Goal: Task Accomplishment & Management: Use online tool/utility

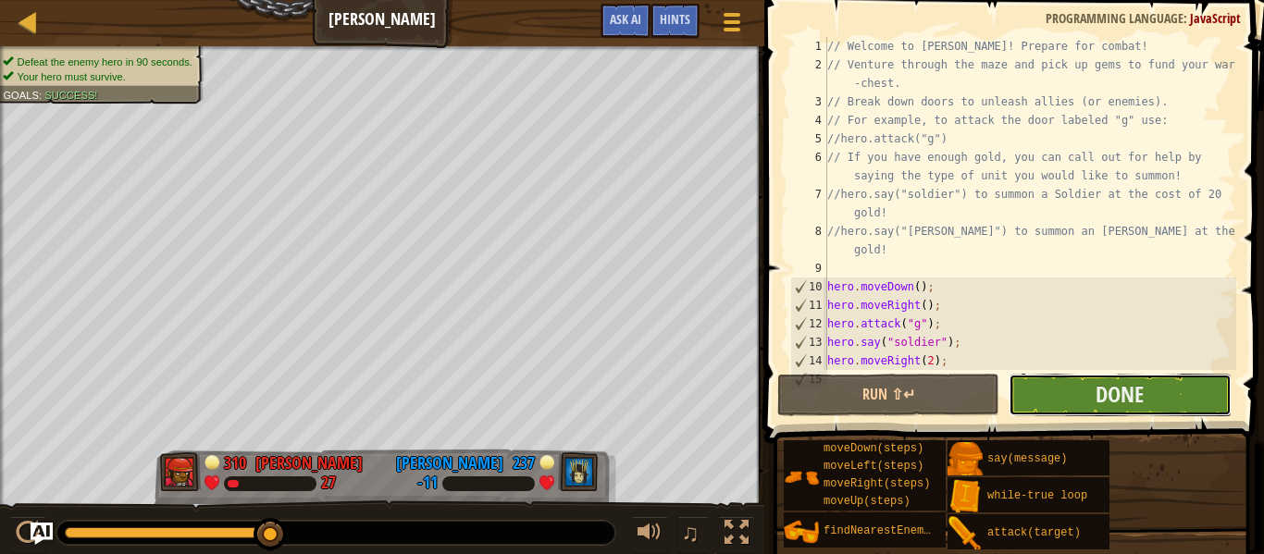
click at [1073, 396] on button "Done" at bounding box center [1119, 395] width 222 height 43
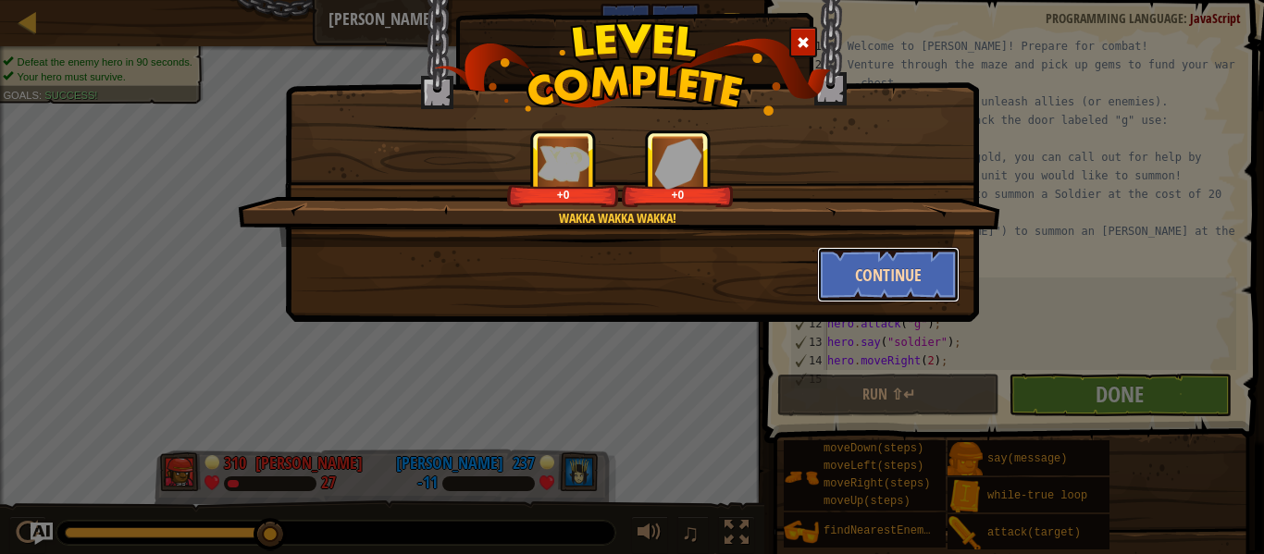
click at [895, 274] on button "Continue" at bounding box center [888, 275] width 143 height 56
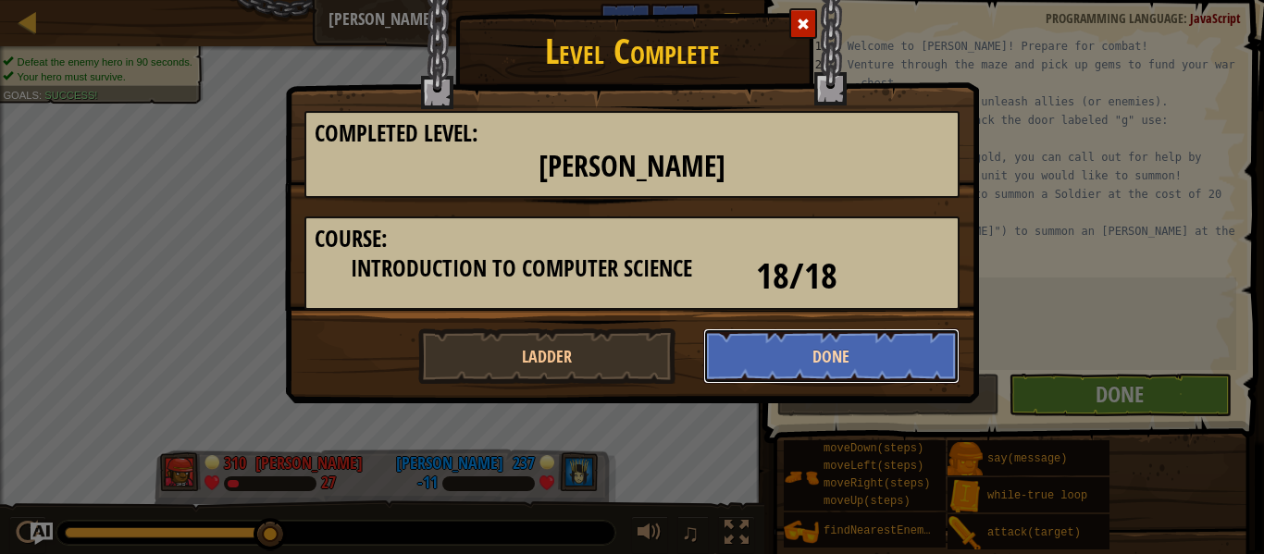
click at [788, 363] on button "Done" at bounding box center [831, 356] width 257 height 56
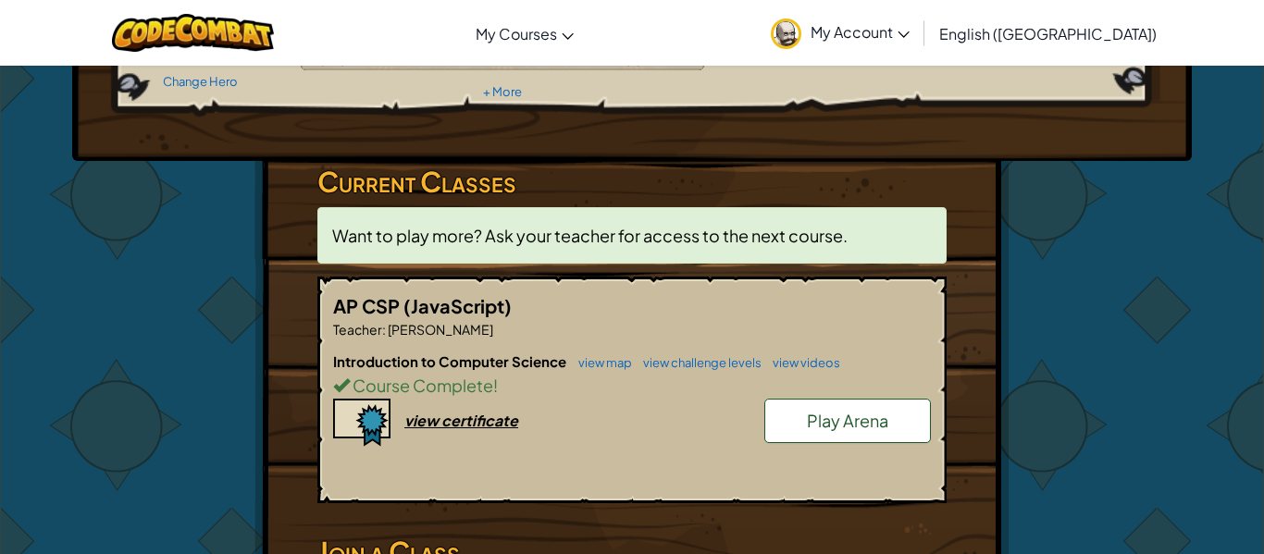
scroll to position [222, 0]
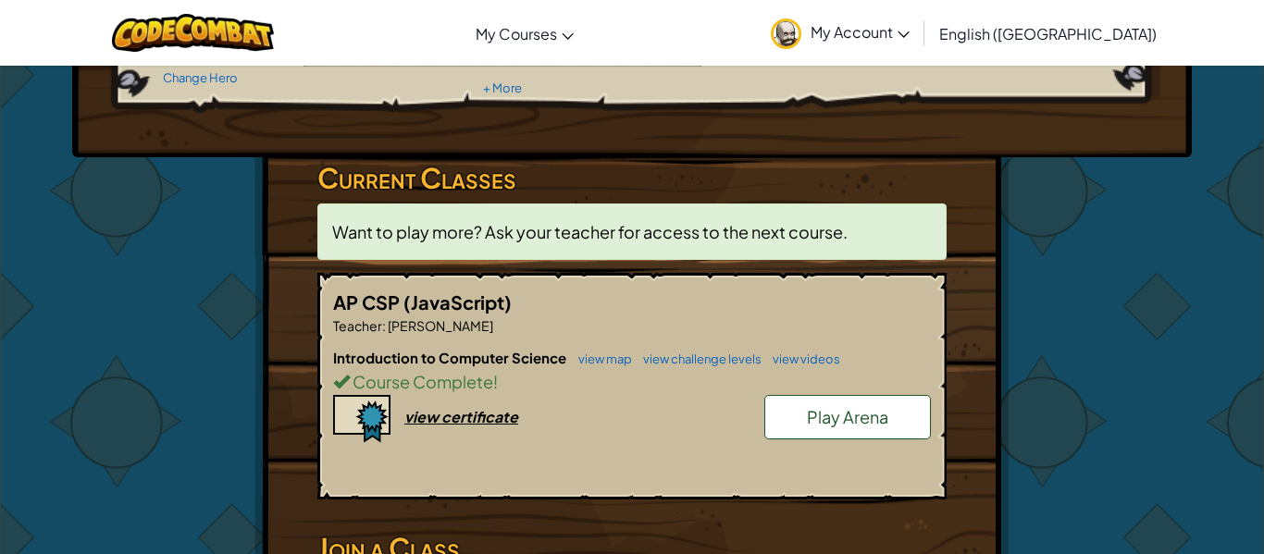
click at [820, 408] on span "Play Arena" at bounding box center [847, 416] width 81 height 21
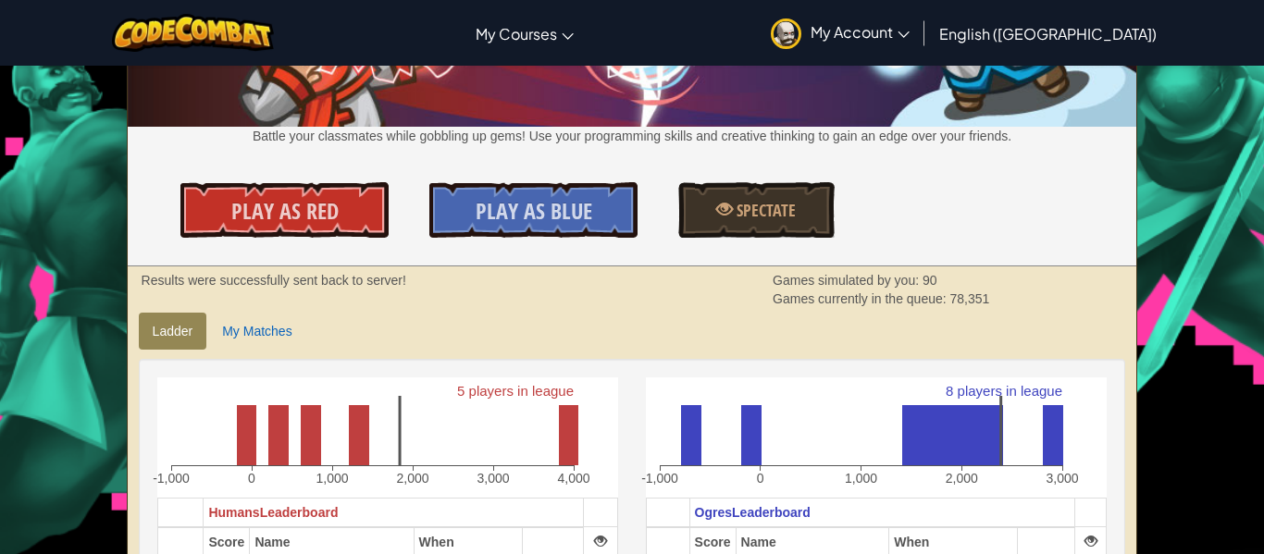
scroll to position [185, 0]
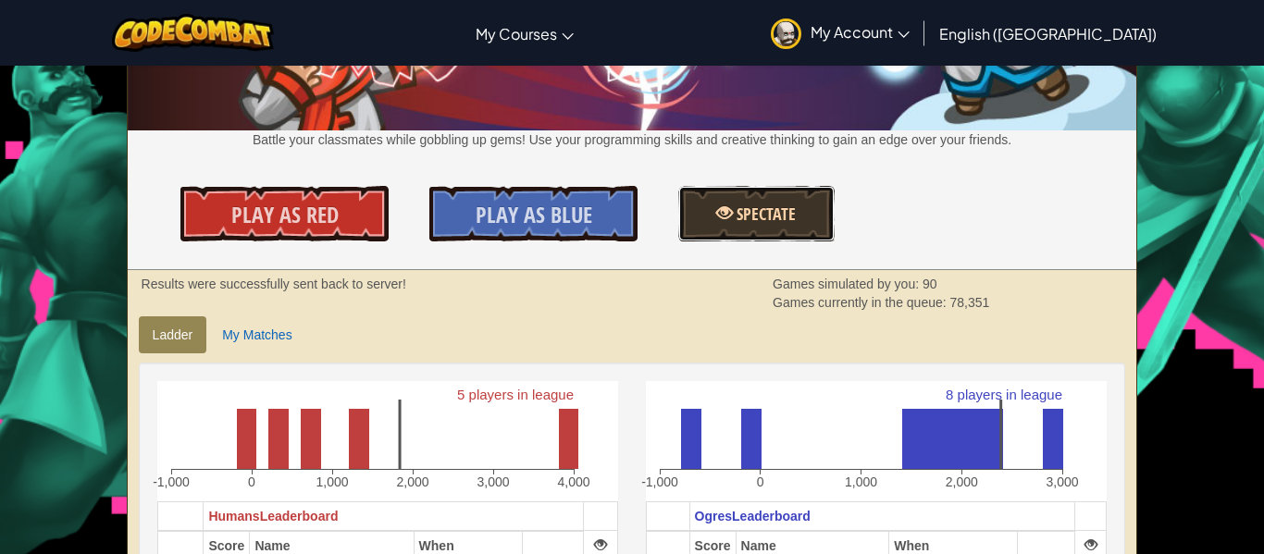
click at [790, 223] on span "Spectate" at bounding box center [764, 214] width 63 height 23
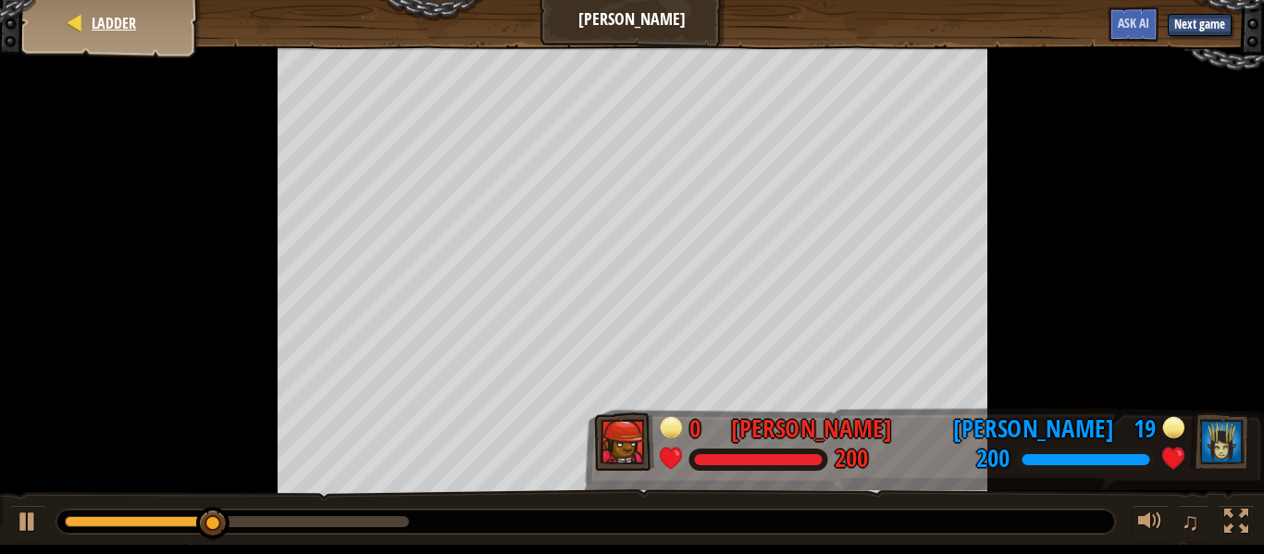
click at [162, 31] on div "Ladder" at bounding box center [111, 23] width 148 height 46
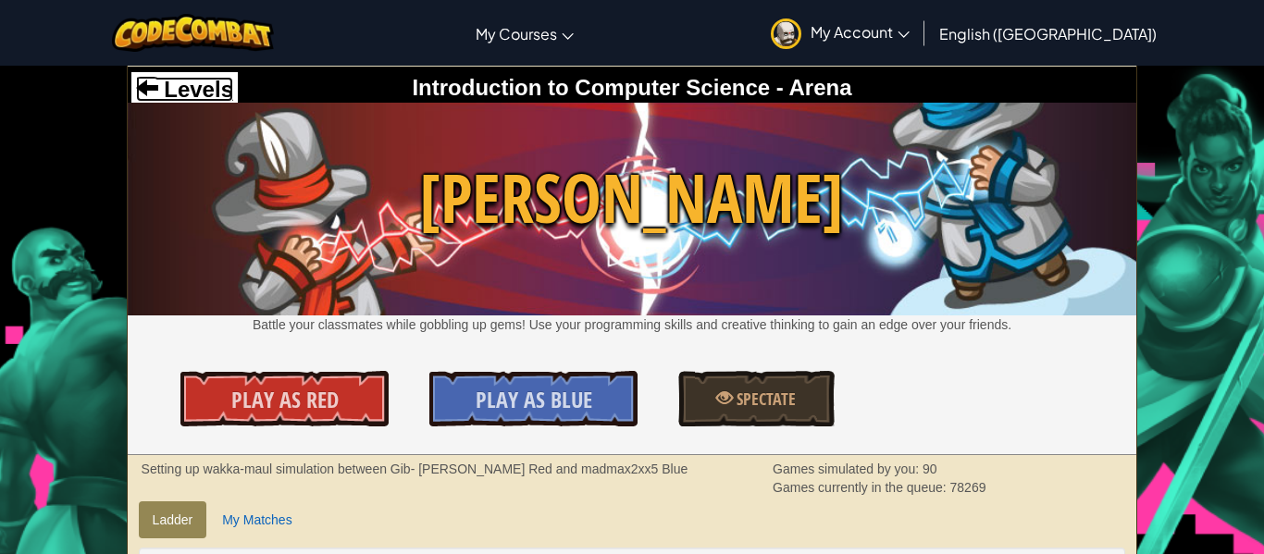
click at [199, 96] on span "Levels" at bounding box center [195, 89] width 75 height 25
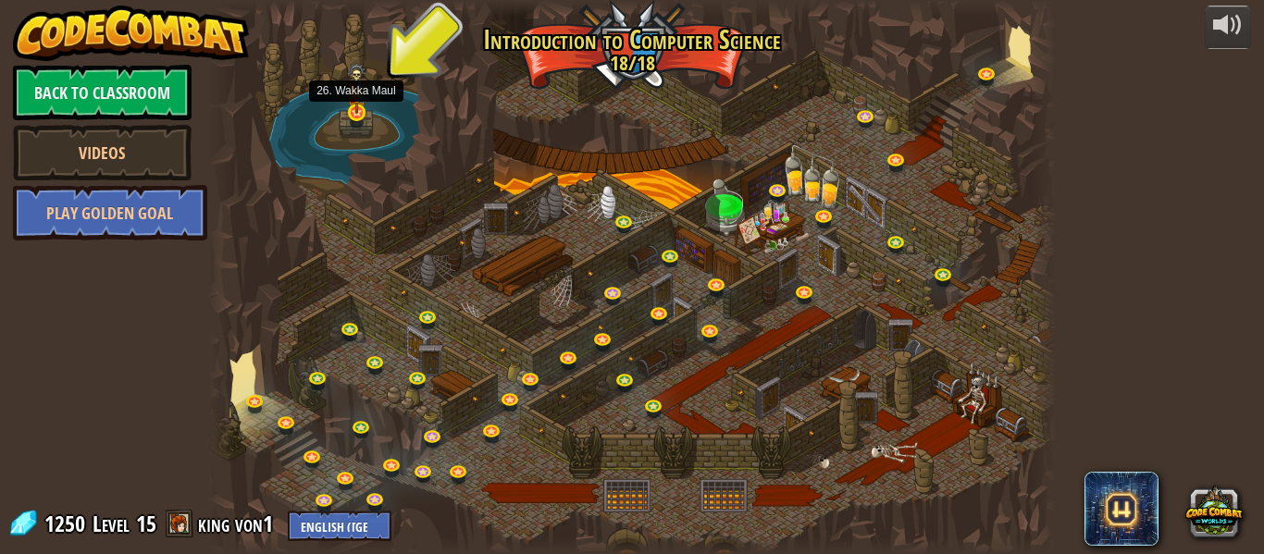
click at [351, 111] on img at bounding box center [356, 88] width 19 height 51
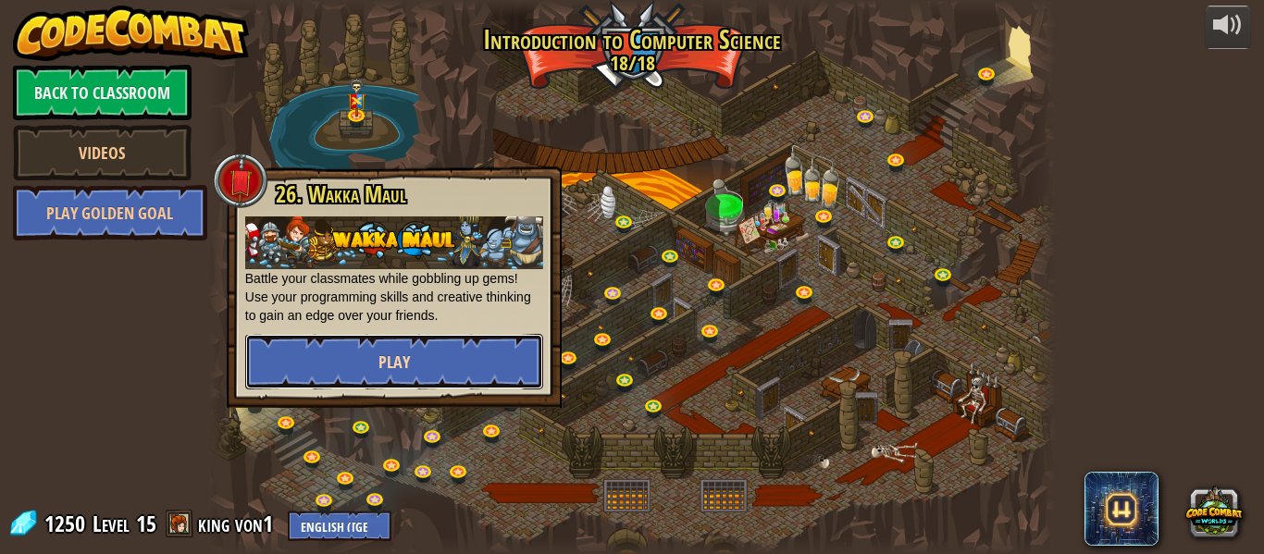
click at [377, 341] on button "Play" at bounding box center [394, 362] width 298 height 56
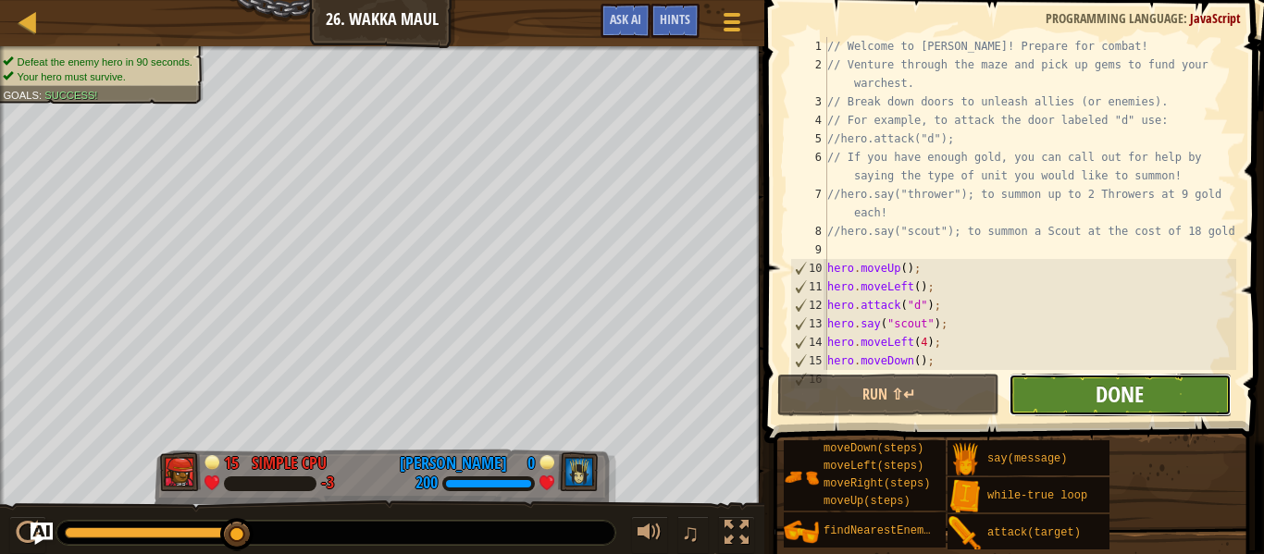
click at [1109, 379] on span "Done" at bounding box center [1119, 394] width 48 height 30
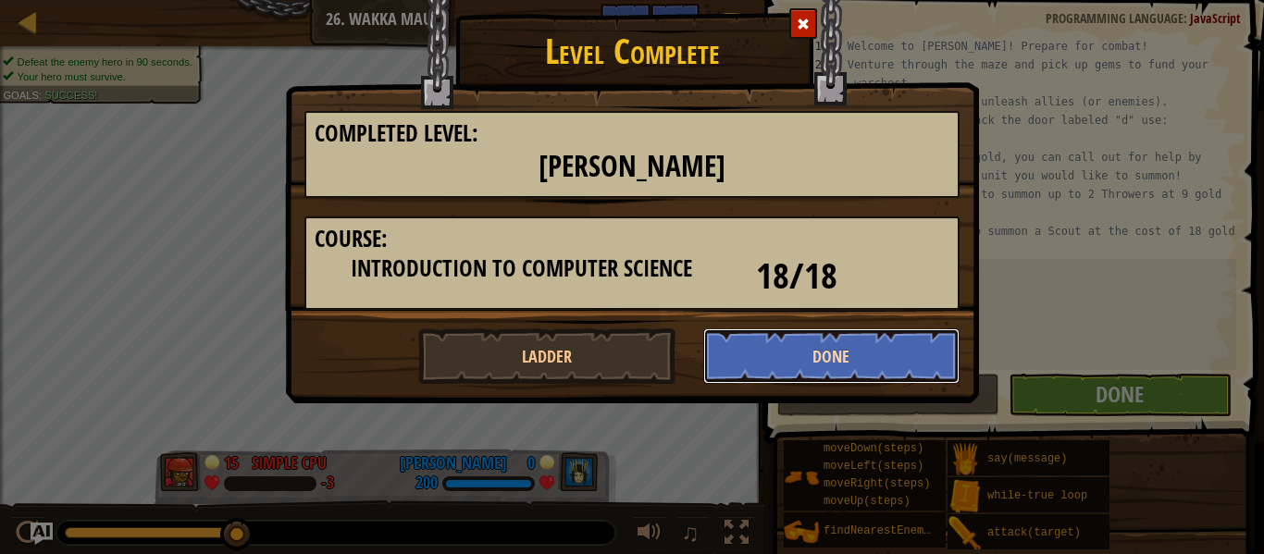
click at [790, 345] on button "Done" at bounding box center [831, 356] width 257 height 56
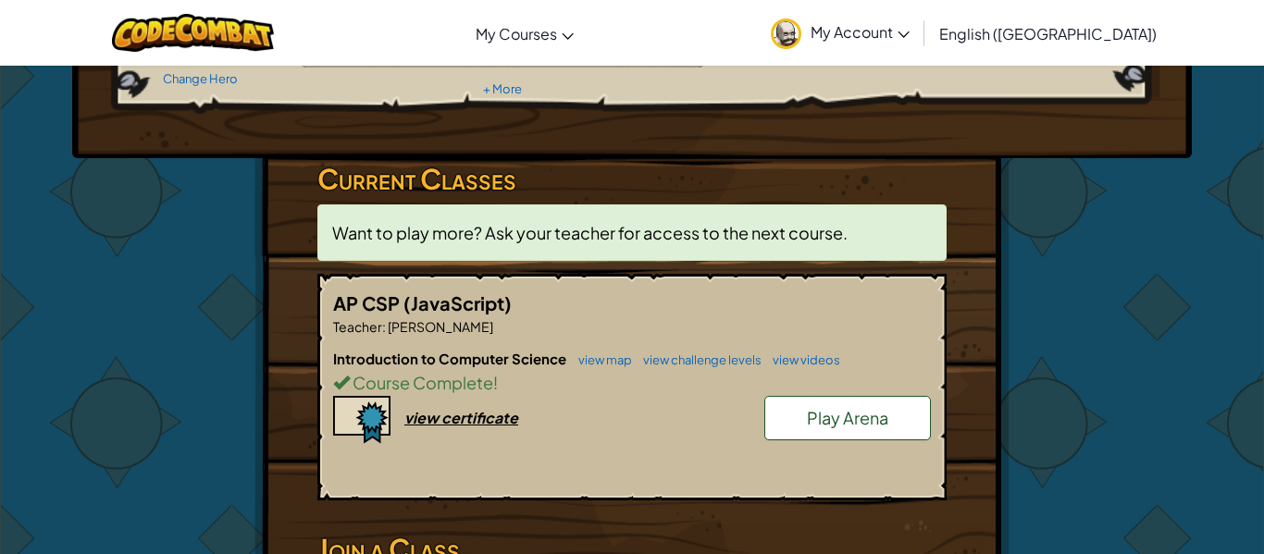
scroll to position [222, 0]
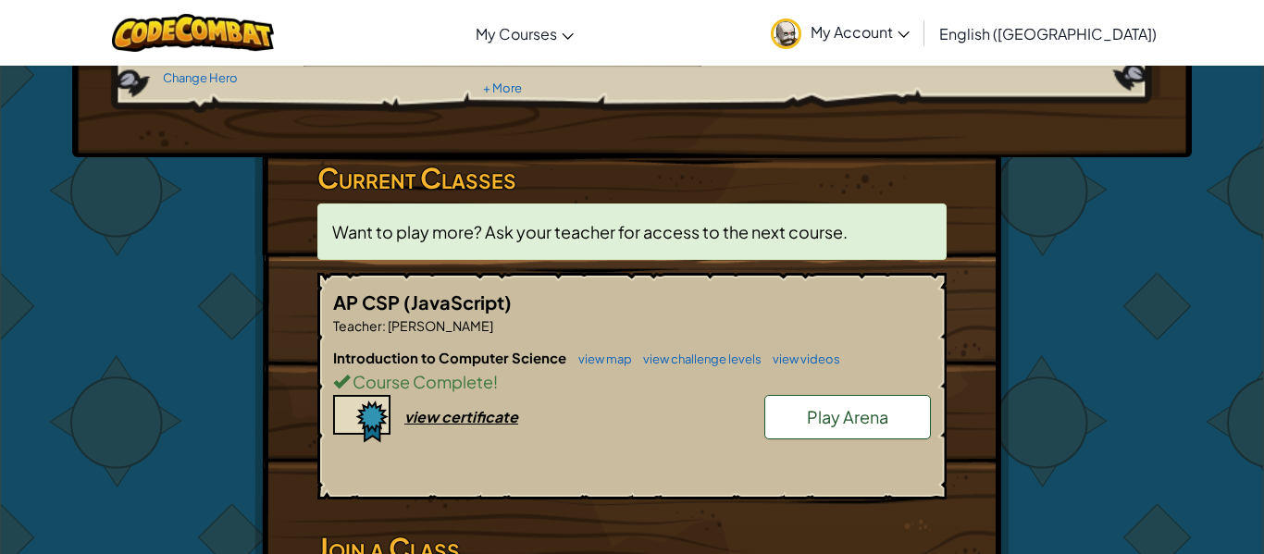
click at [807, 406] on span "Play Arena" at bounding box center [847, 416] width 81 height 21
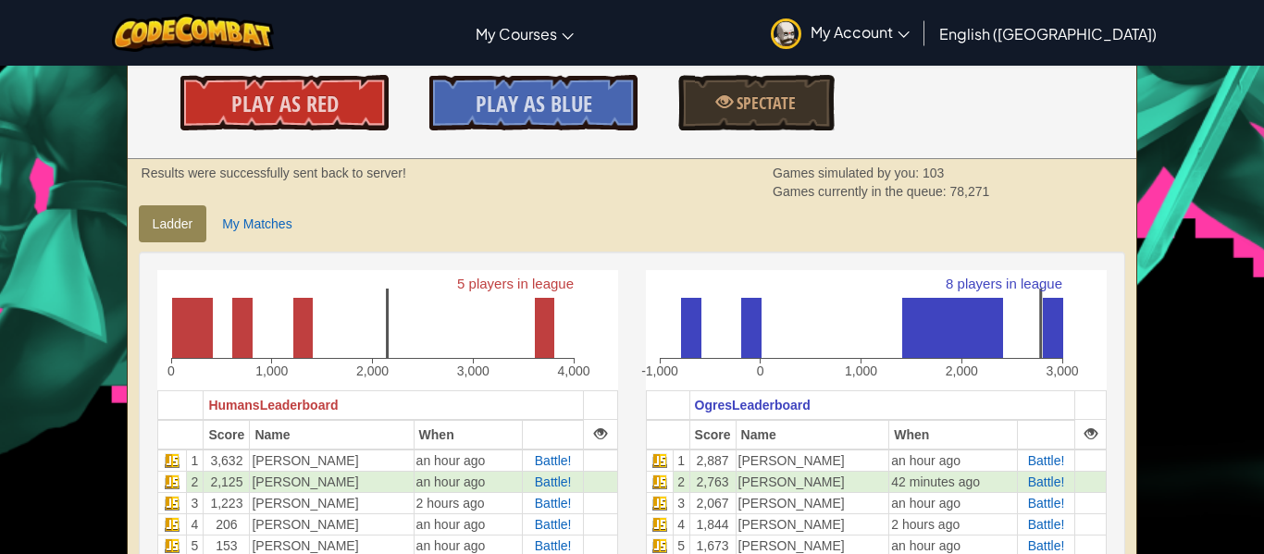
scroll to position [333, 0]
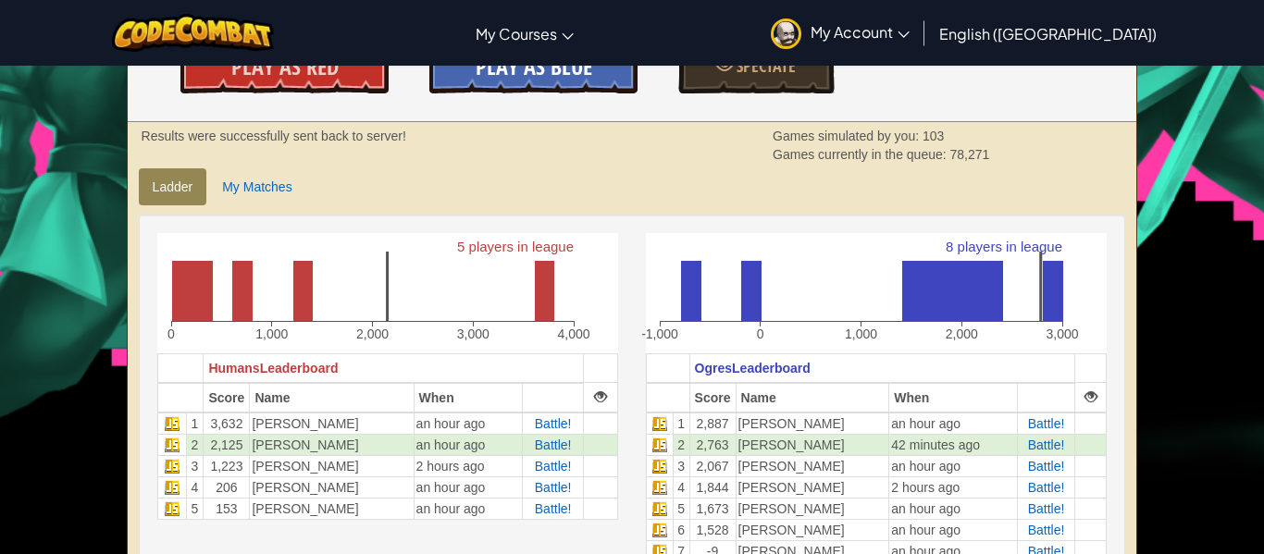
click at [530, 82] on link "Play As Blue" at bounding box center [532, 66] width 207 height 56
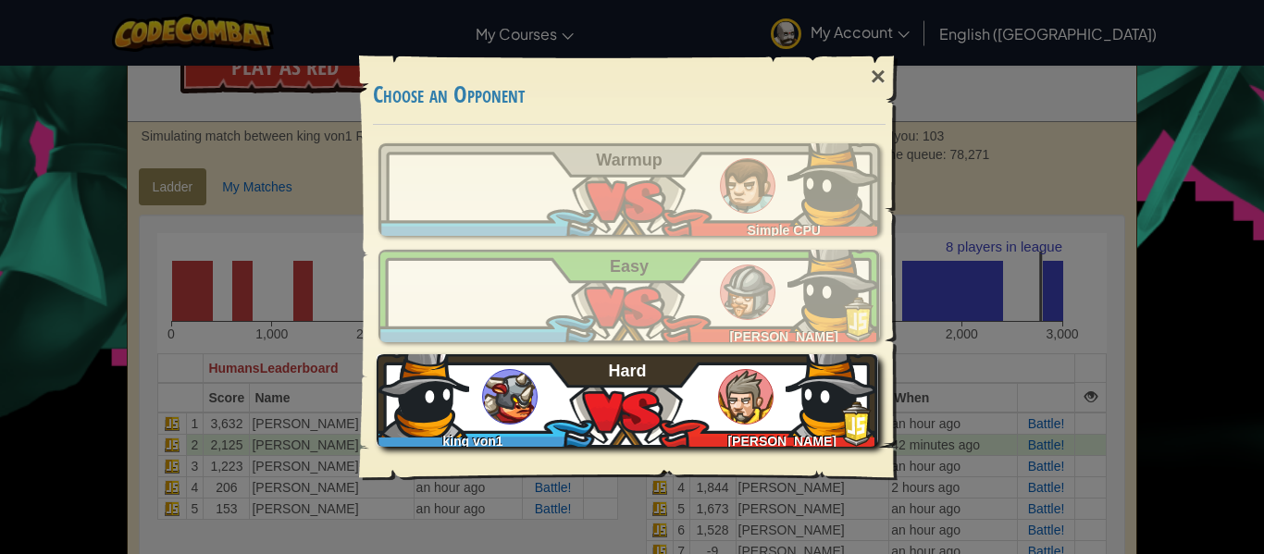
click at [722, 371] on div "king von1 Allie T Hard" at bounding box center [626, 400] width 501 height 93
